Goal: Task Accomplishment & Management: Manage account settings

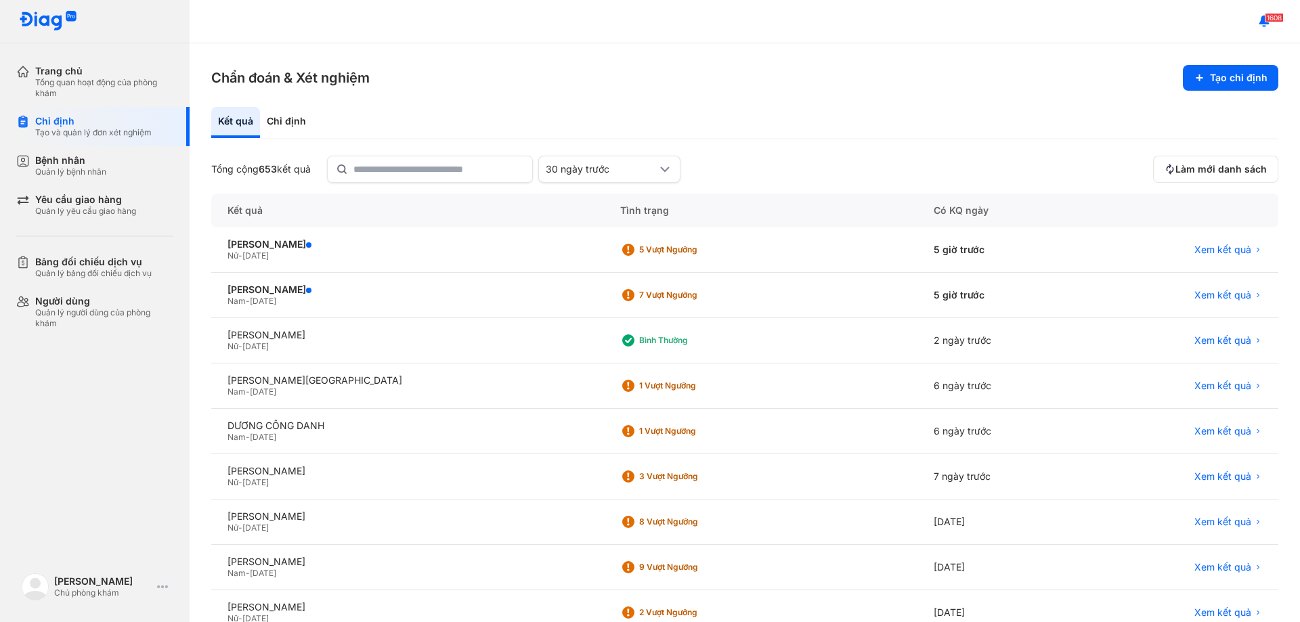
click at [248, 123] on div "Kết quả" at bounding box center [235, 122] width 49 height 31
click at [284, 119] on div "Chỉ định" at bounding box center [286, 122] width 53 height 31
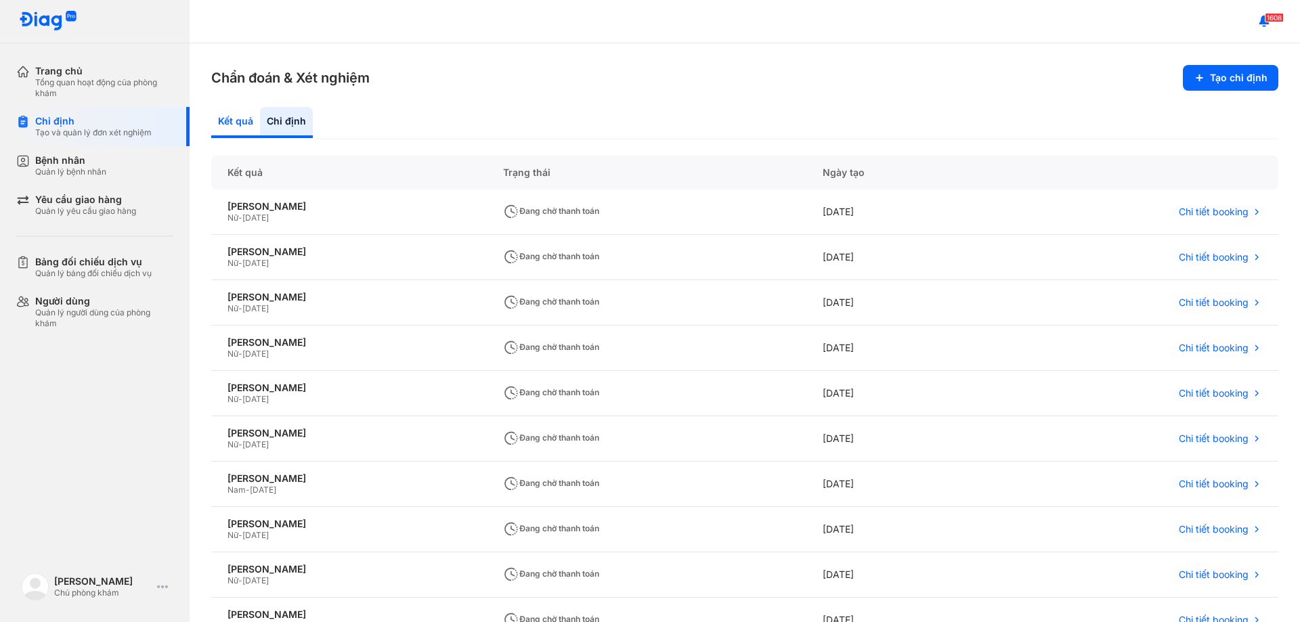
click at [242, 116] on div "Kết quả" at bounding box center [235, 122] width 49 height 31
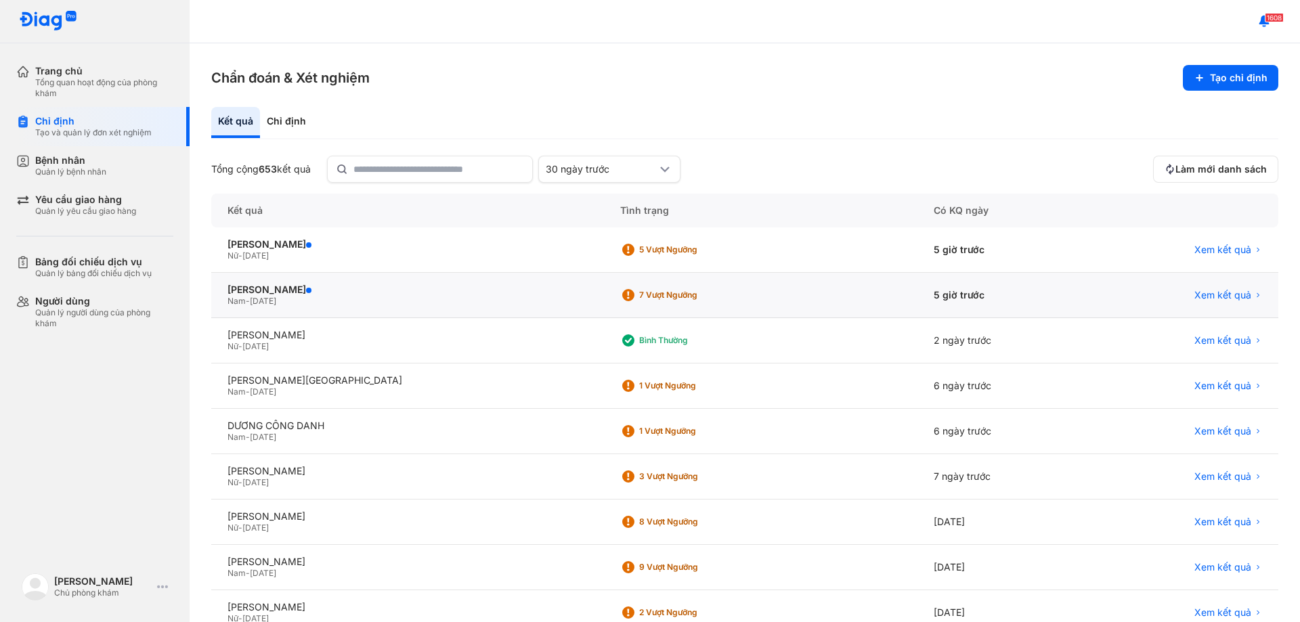
click at [306, 300] on div "Nam - [DATE]" at bounding box center [408, 301] width 360 height 11
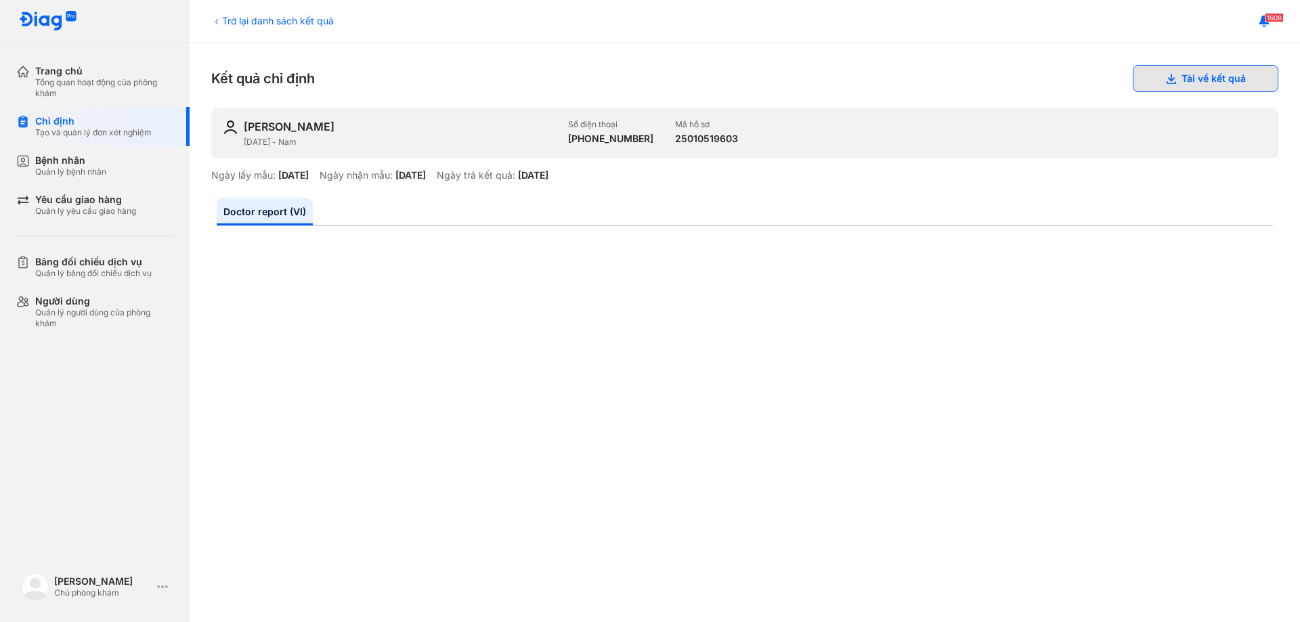
click at [1197, 77] on button "Tải về kết quả" at bounding box center [1206, 78] width 146 height 27
click at [77, 179] on div "Bệnh nhân Quản lý bệnh nhân" at bounding box center [102, 165] width 173 height 39
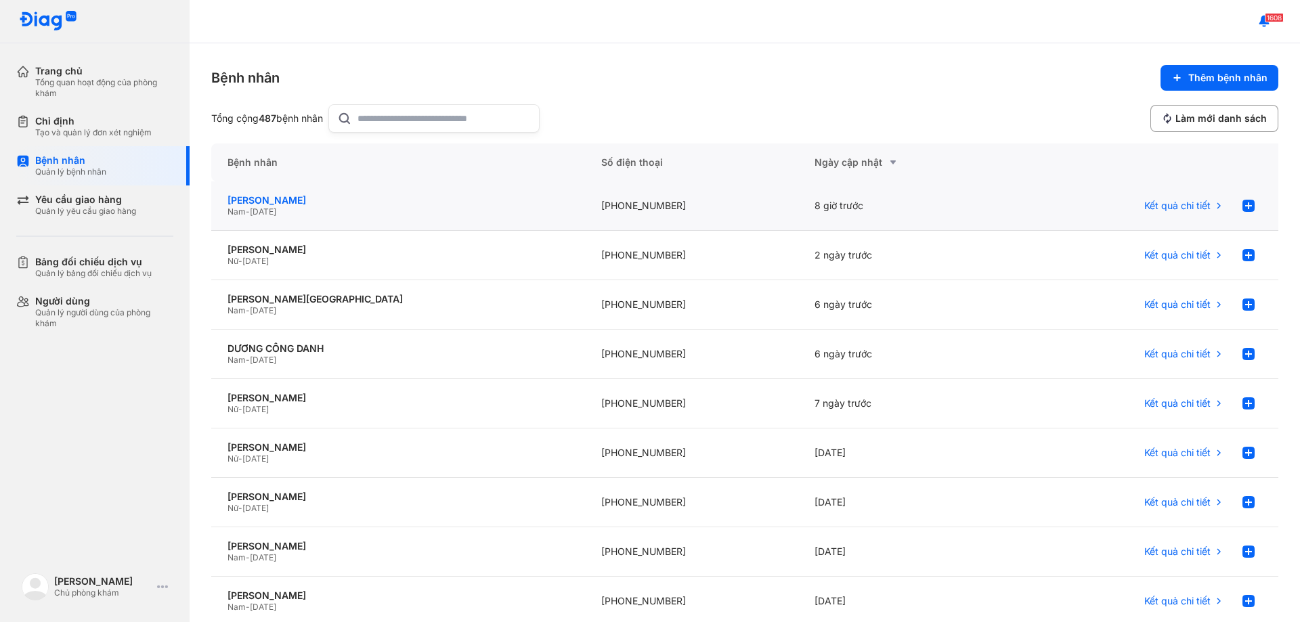
click at [317, 205] on div "[PERSON_NAME]" at bounding box center [398, 200] width 341 height 12
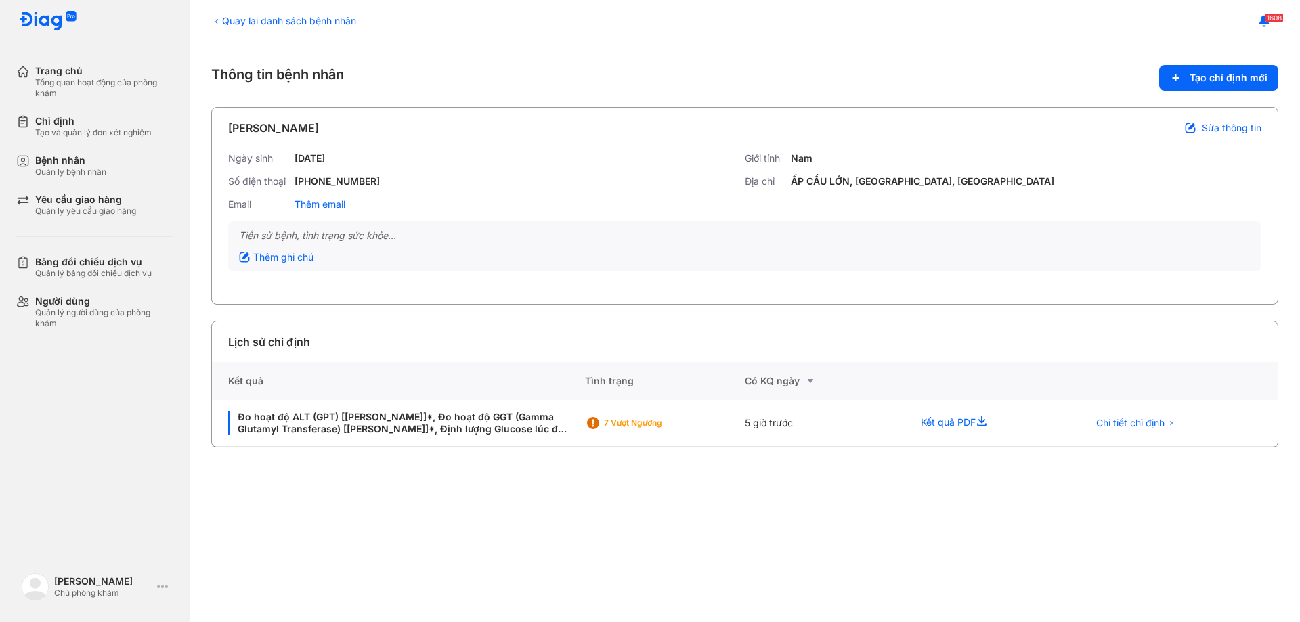
click at [1212, 128] on span "Sửa thông tin" at bounding box center [1232, 128] width 60 height 12
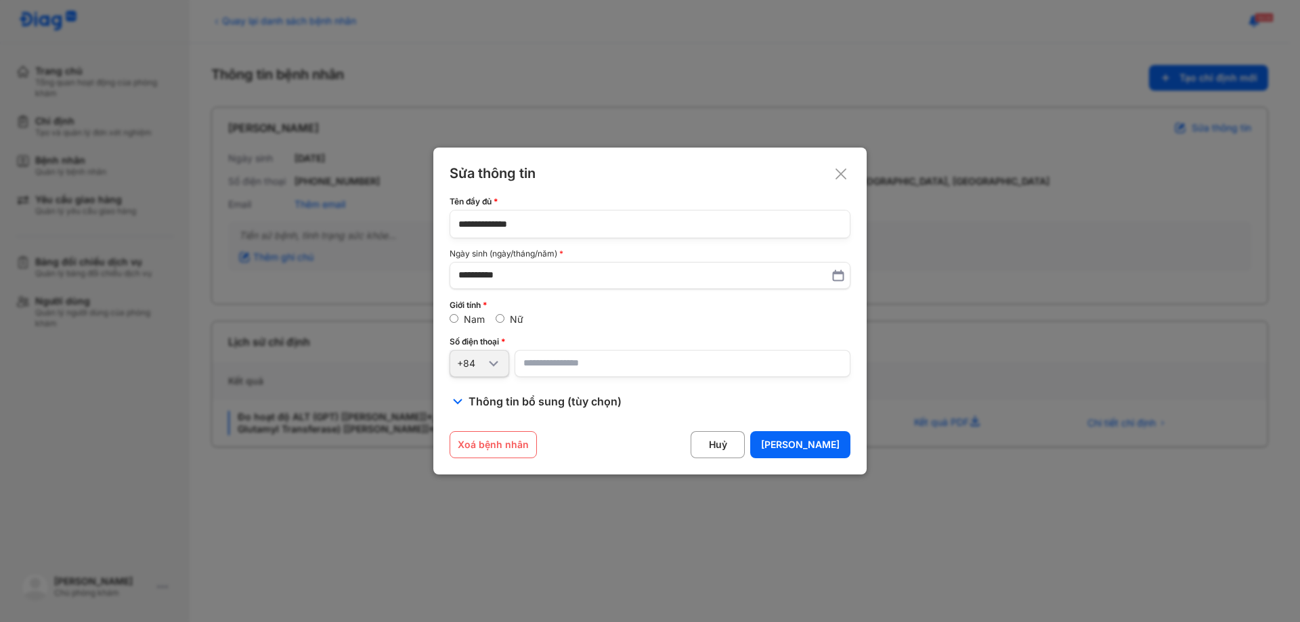
click at [604, 222] on input "**********" at bounding box center [649, 224] width 383 height 27
type input "**********"
click at [838, 440] on button "Lưu" at bounding box center [800, 444] width 100 height 27
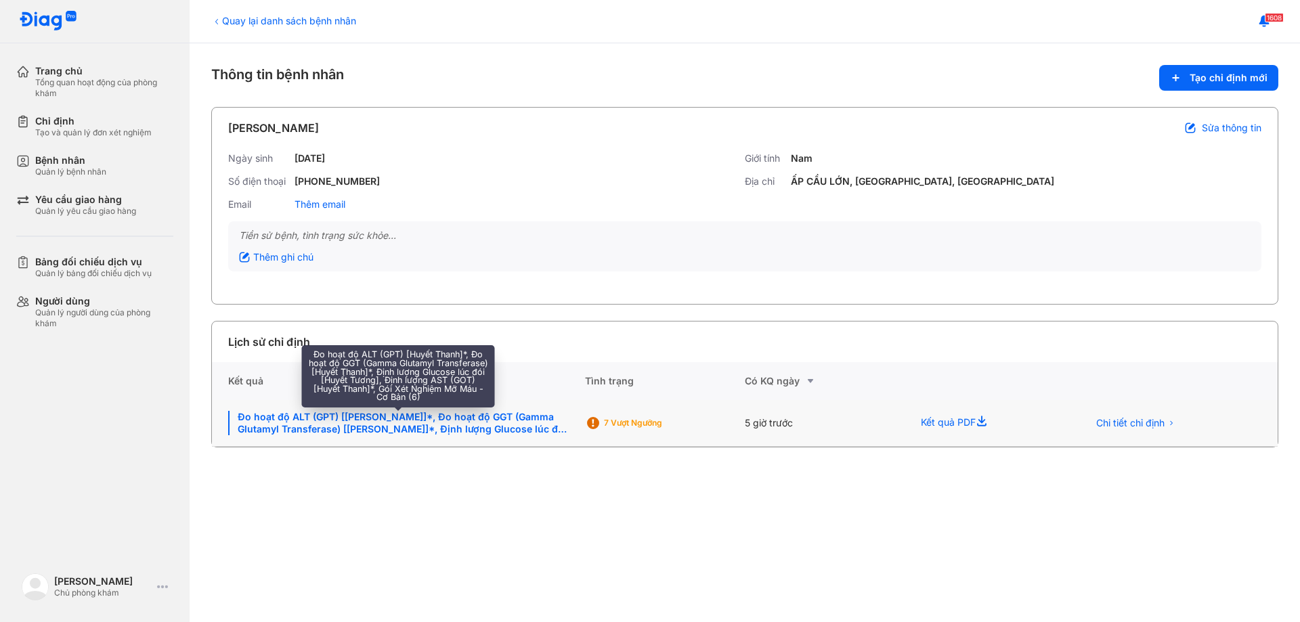
click at [354, 419] on div "Đo hoạt độ ALT (GPT) [Huyết Thanh]*, Đo hoạt độ GGT (Gamma Glutamyl Transferase…" at bounding box center [398, 423] width 341 height 24
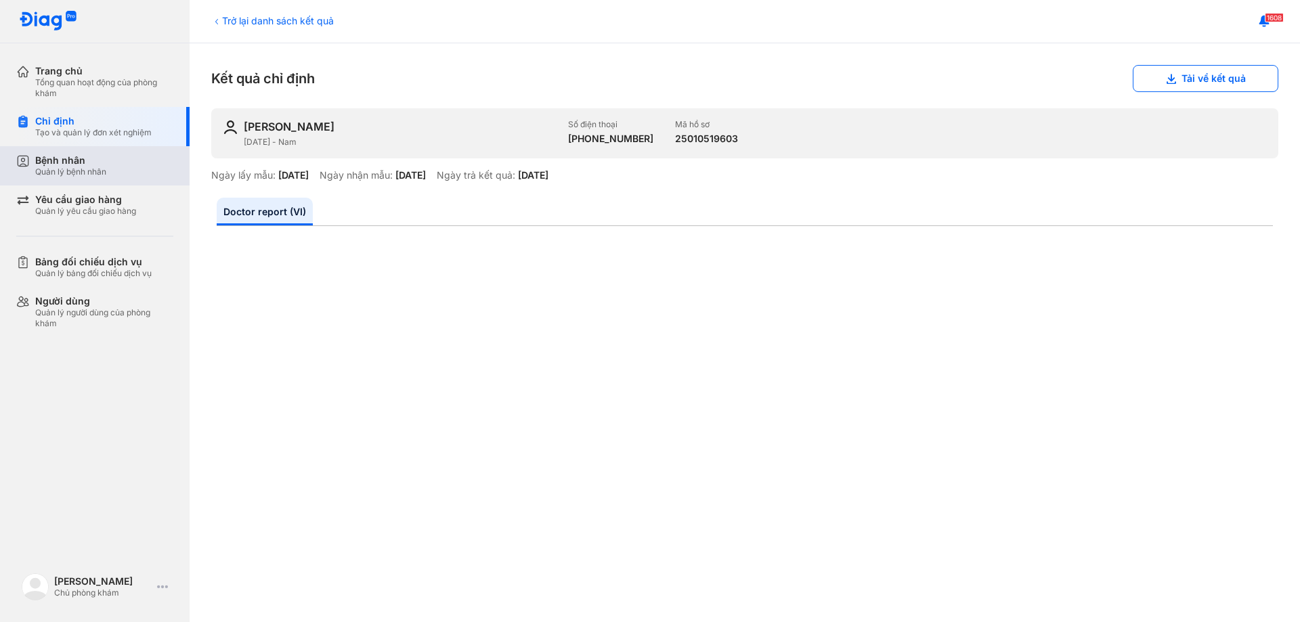
click at [58, 170] on div "Quản lý bệnh nhân" at bounding box center [70, 172] width 71 height 11
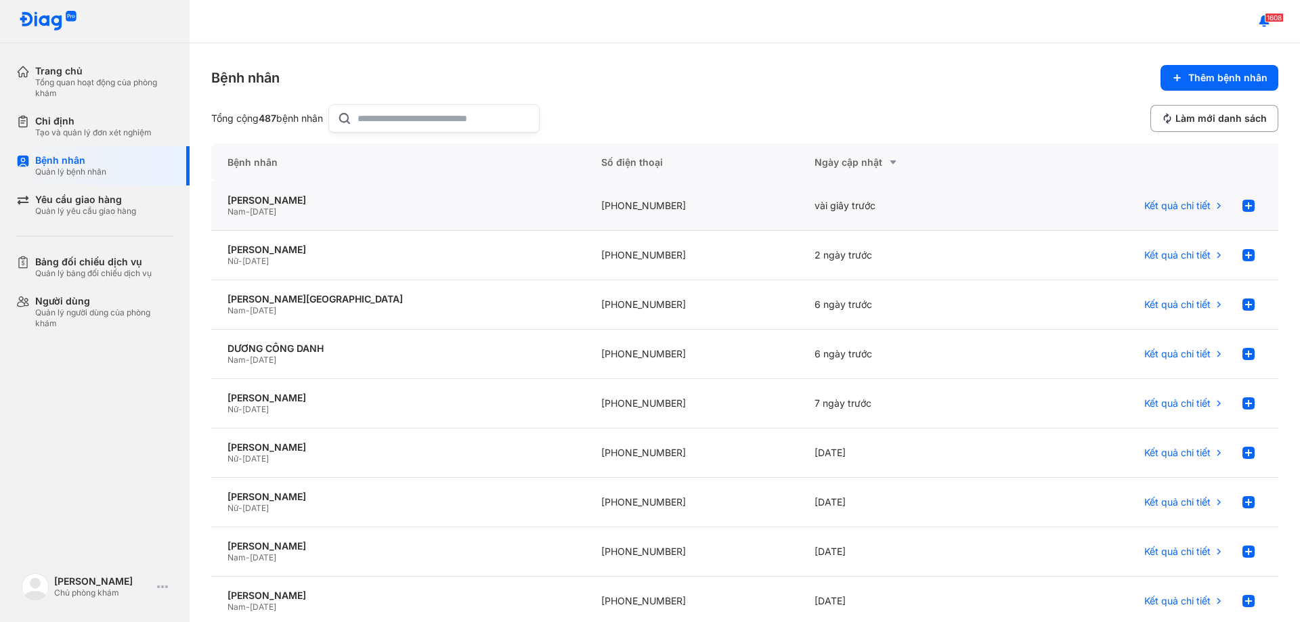
click at [338, 211] on div "Nam - [DATE]" at bounding box center [398, 212] width 341 height 11
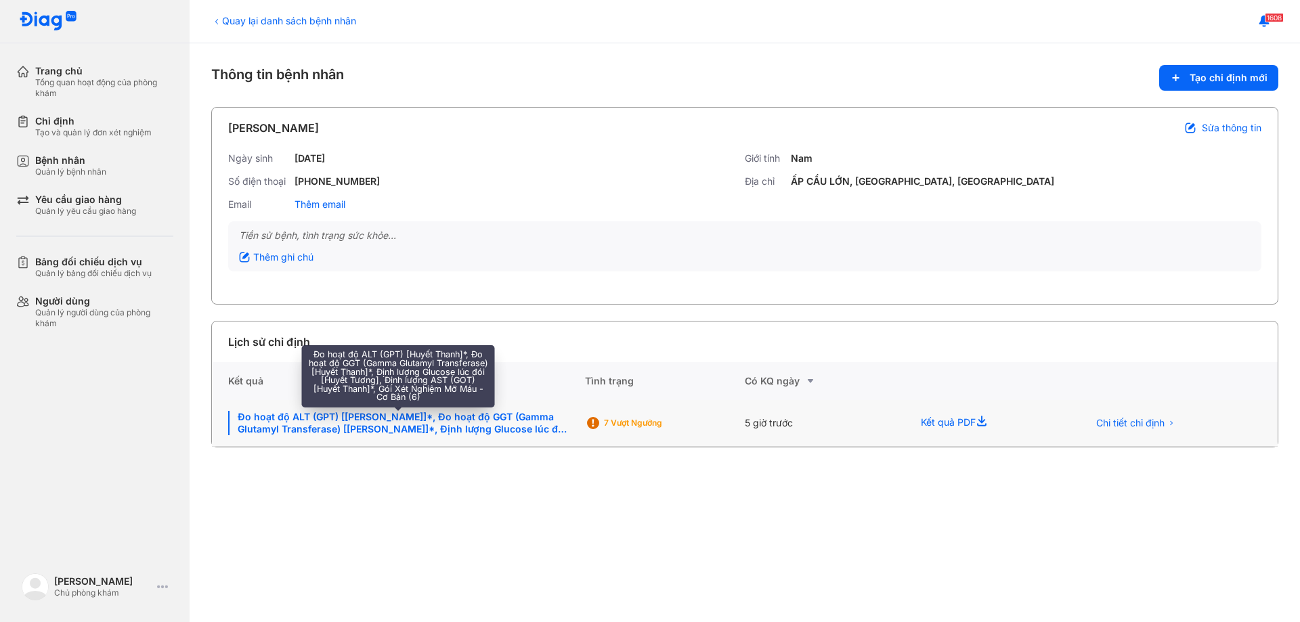
click at [415, 417] on div "Đo hoạt độ ALT (GPT) [[PERSON_NAME]]*, Đo hoạt độ GGT (Gamma Glutamyl Transfera…" at bounding box center [398, 423] width 341 height 24
